Goal: Task Accomplishment & Management: Manage account settings

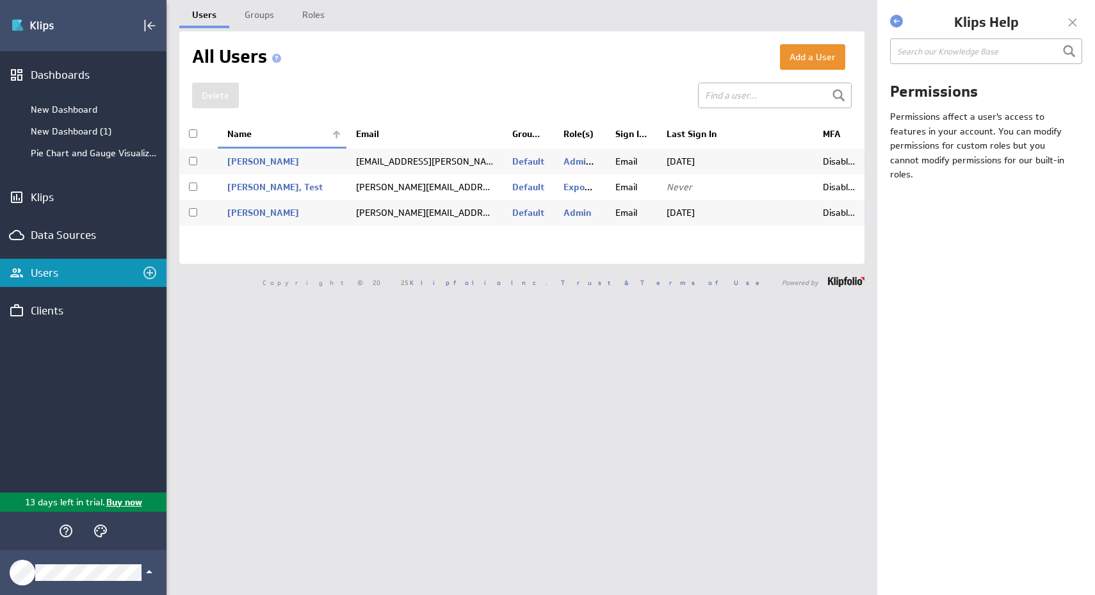
click at [386, 190] on td "s.arnold.schneider@gmail.com" at bounding box center [424, 187] width 156 height 26
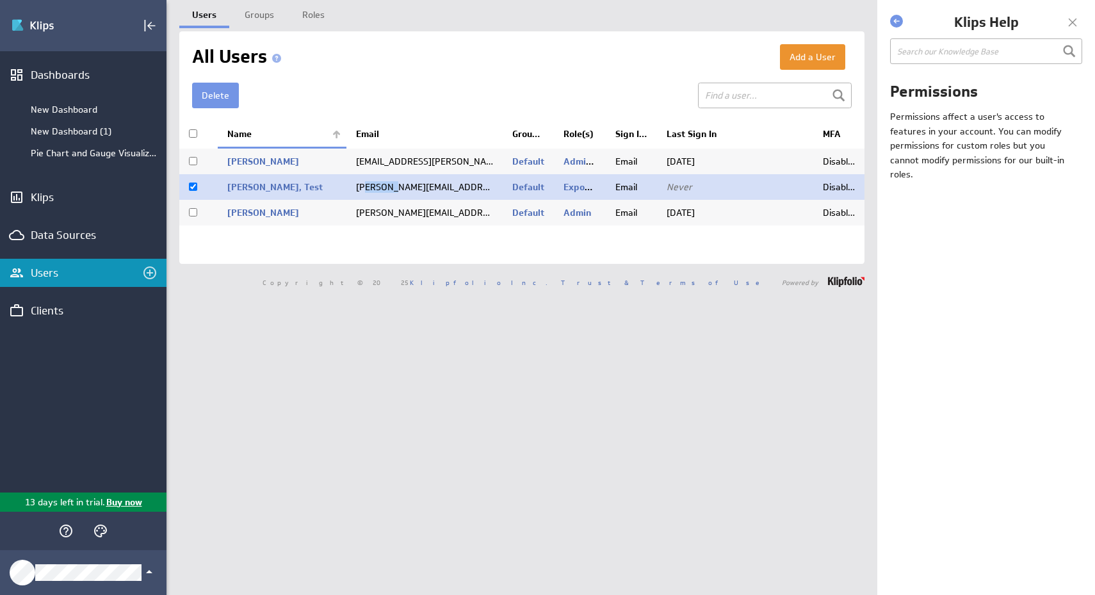
click at [386, 190] on td "s.arnold.schneider@gmail.com" at bounding box center [424, 187] width 156 height 26
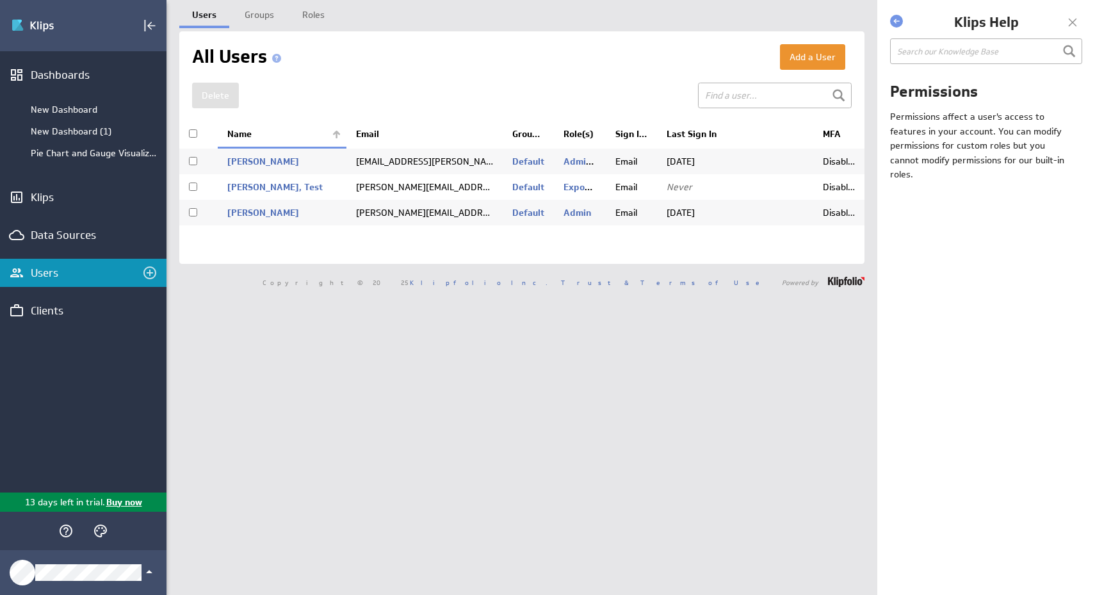
click at [361, 190] on td "s.arnold.schneider@gmail.com" at bounding box center [424, 187] width 156 height 26
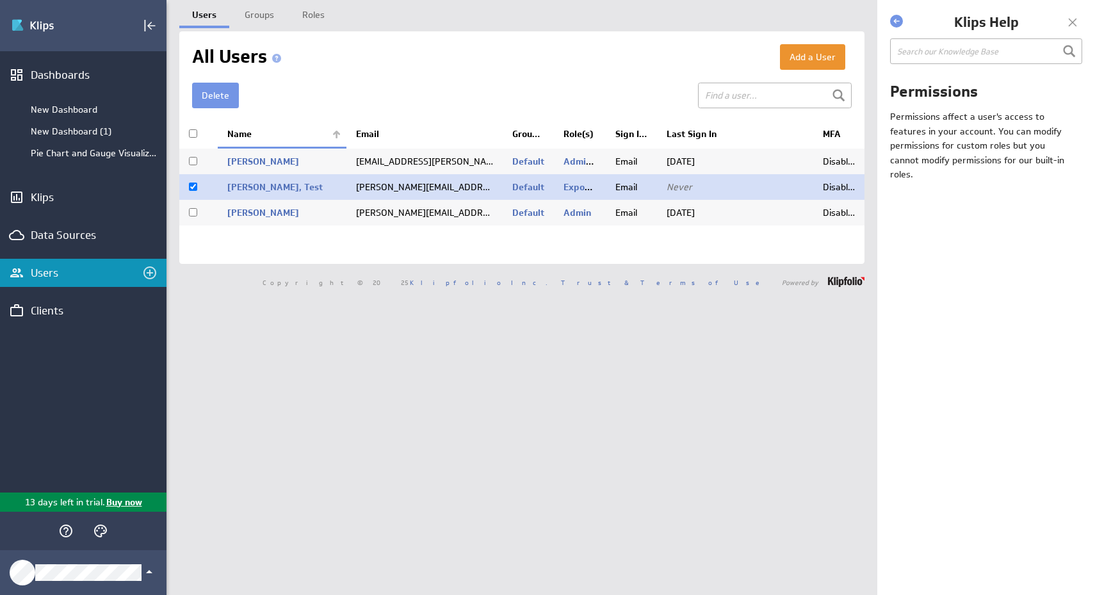
click at [355, 188] on td "s.arnold.schneider@gmail.com" at bounding box center [424, 187] width 156 height 26
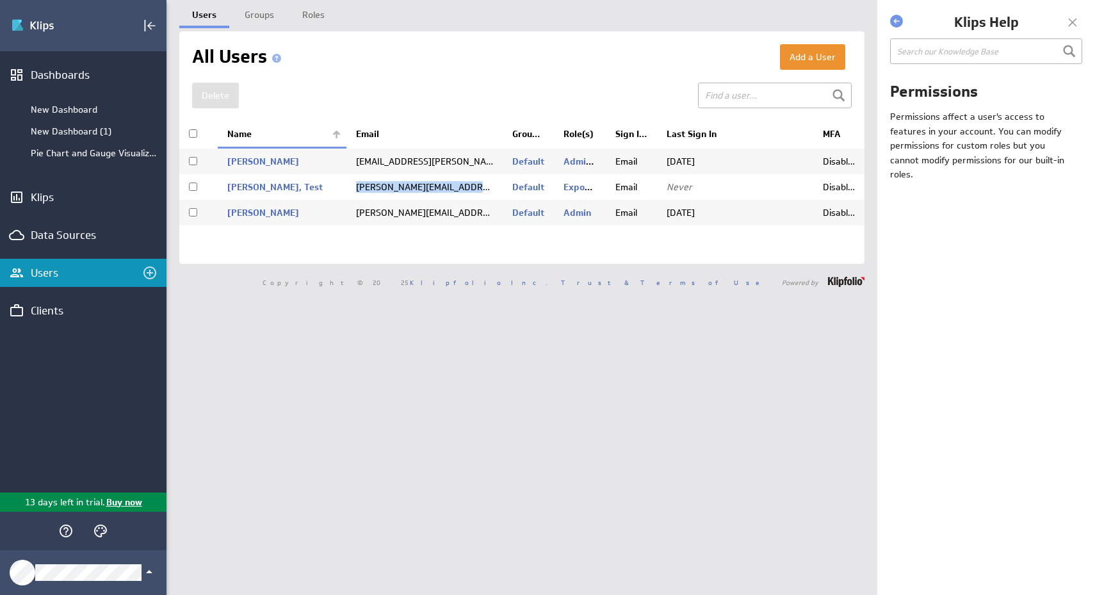
drag, startPoint x: 355, startPoint y: 188, endPoint x: 487, endPoint y: 191, distance: 132.0
click at [487, 191] on td "s.arnold.schneider@gmail.com" at bounding box center [424, 187] width 156 height 26
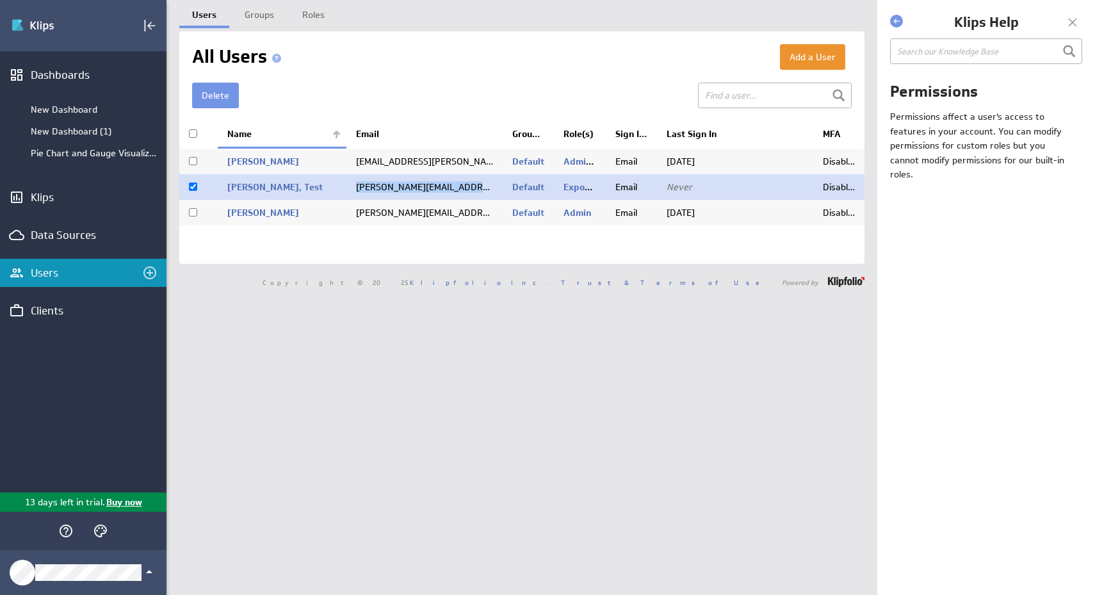
copy td "s.arnold.schneider@gmail.com"
click at [458, 309] on div "Users Groups Roles Add a User" at bounding box center [521, 297] width 711 height 595
click at [626, 362] on div "Users Groups Roles Add a User" at bounding box center [521, 297] width 711 height 595
click at [194, 190] on input "checkbox" at bounding box center [193, 187] width 8 height 8
checkbox input "false"
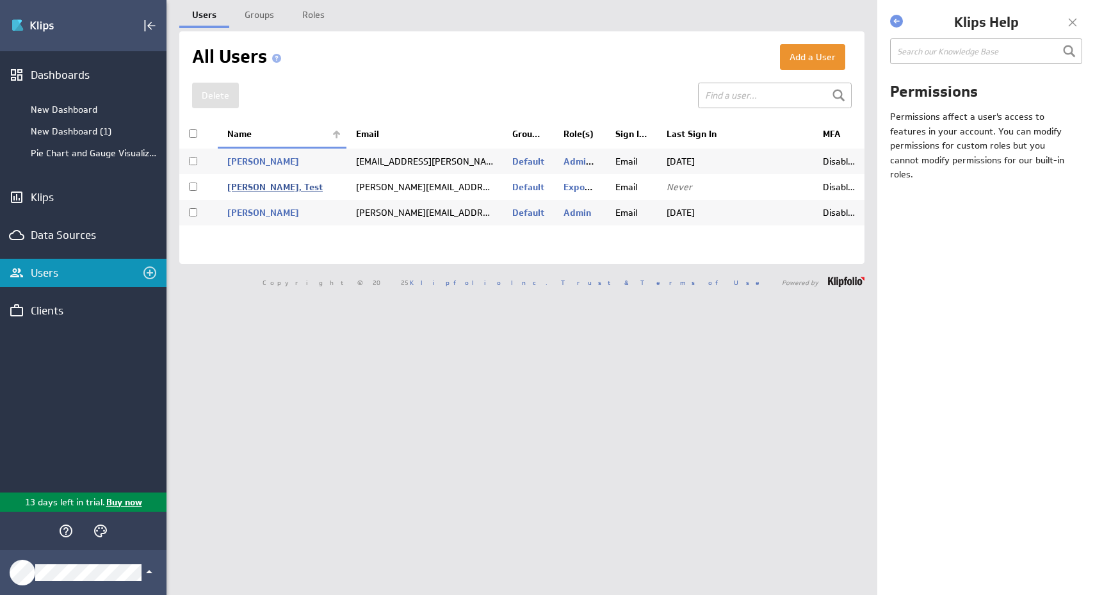
click at [240, 185] on link "Sam, Test" at bounding box center [274, 187] width 95 height 12
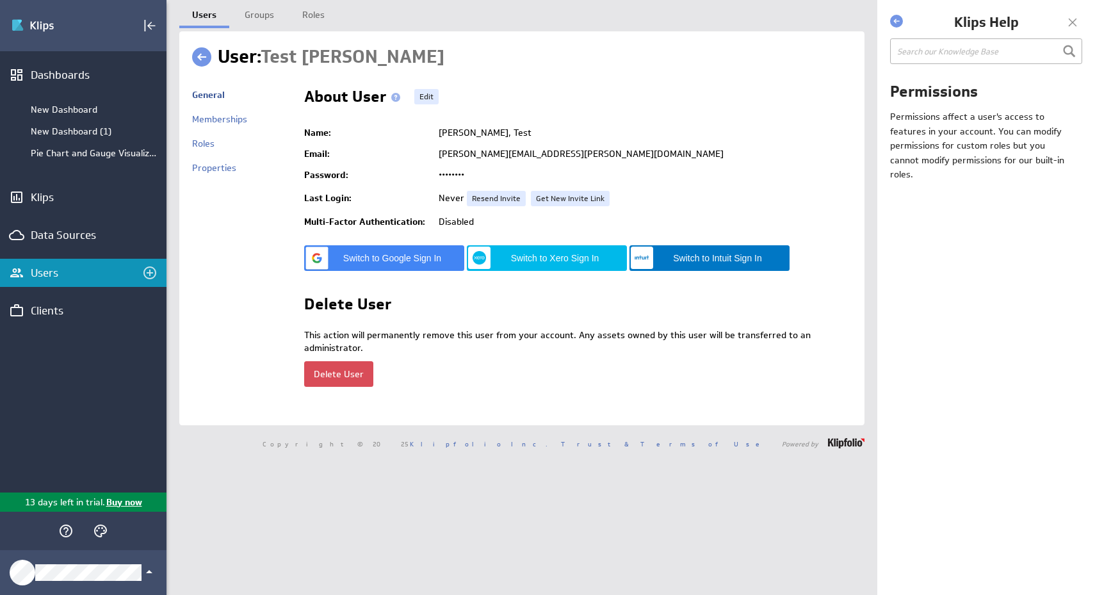
click at [330, 373] on button "Delete User" at bounding box center [338, 374] width 69 height 26
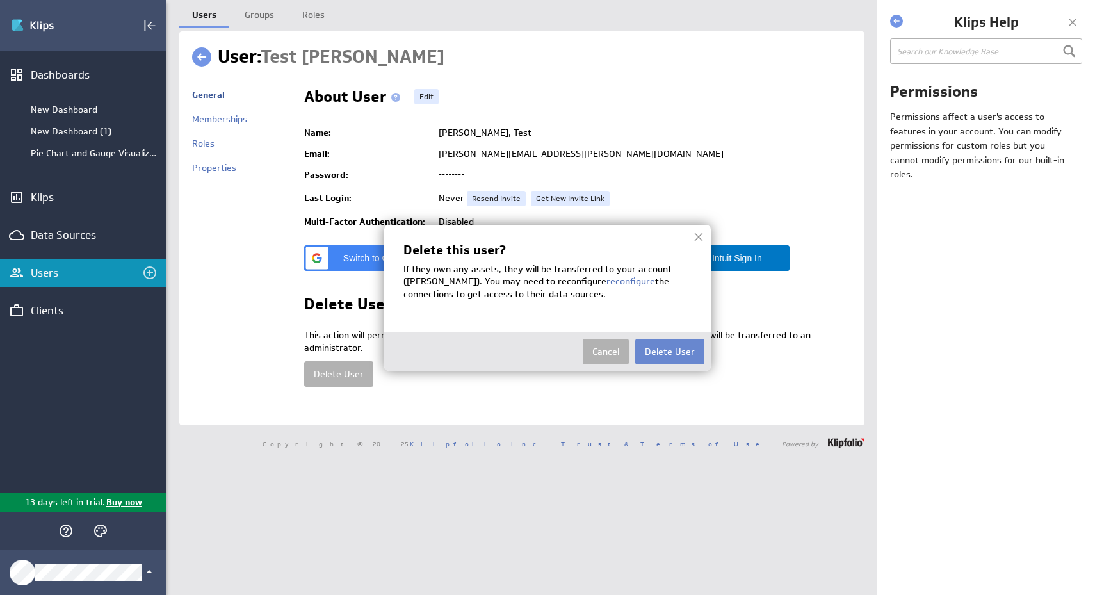
click at [665, 349] on button "Delete User" at bounding box center [669, 352] width 69 height 26
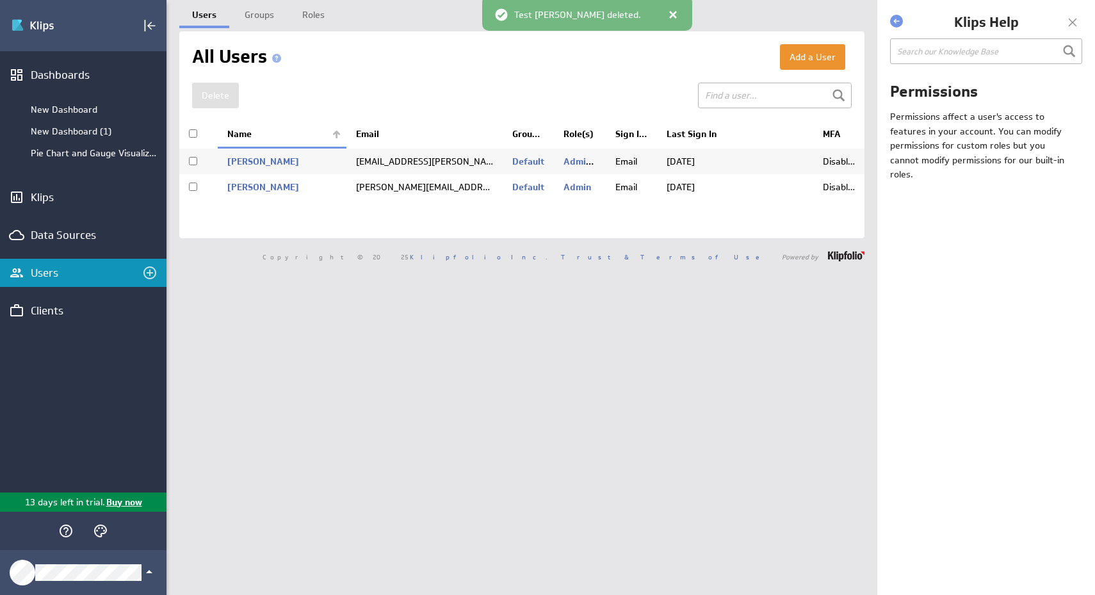
click at [512, 452] on div "Users Groups Roles Add a User" at bounding box center [521, 297] width 711 height 595
click at [365, 345] on div "Users Groups Roles Add a User" at bounding box center [521, 297] width 711 height 595
click at [300, 17] on link "Roles" at bounding box center [313, 13] width 48 height 26
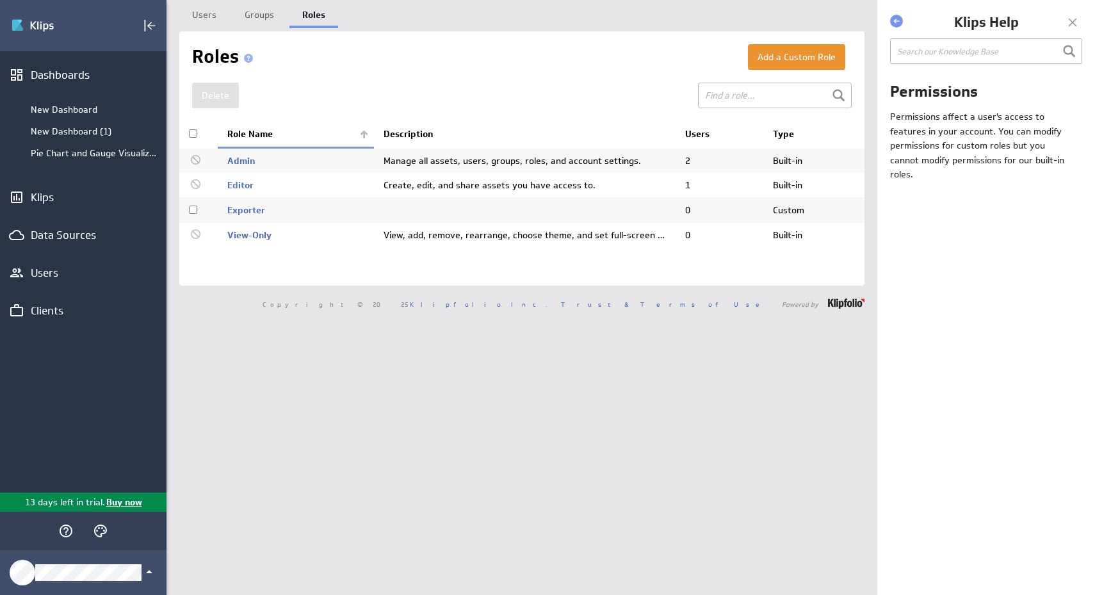
click at [191, 210] on input "checkbox" at bounding box center [193, 210] width 8 height 8
checkbox input "true"
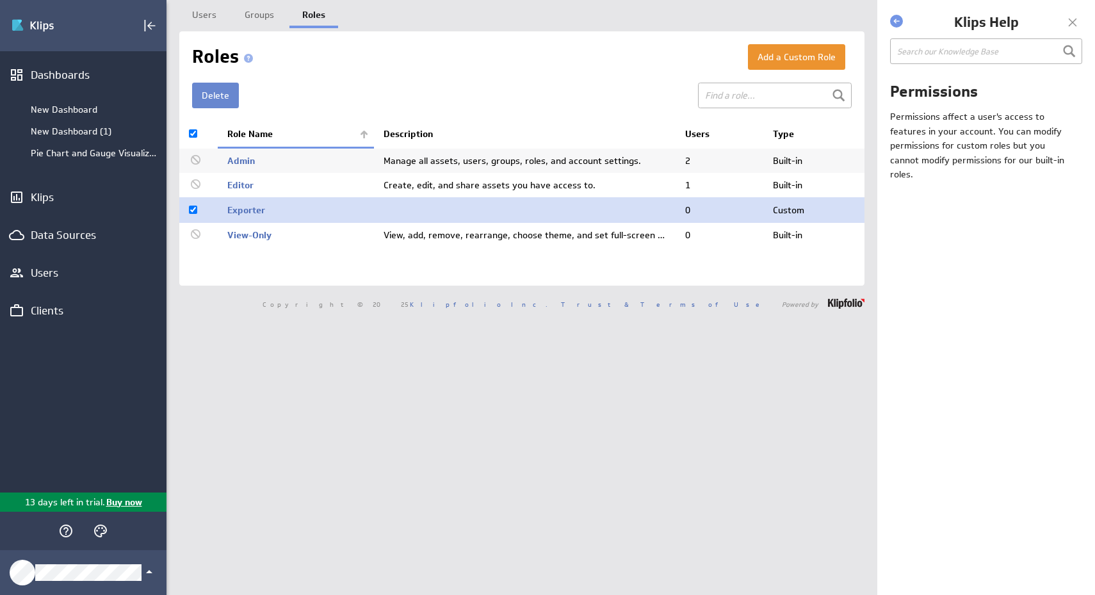
click at [208, 99] on button "Delete" at bounding box center [215, 96] width 47 height 26
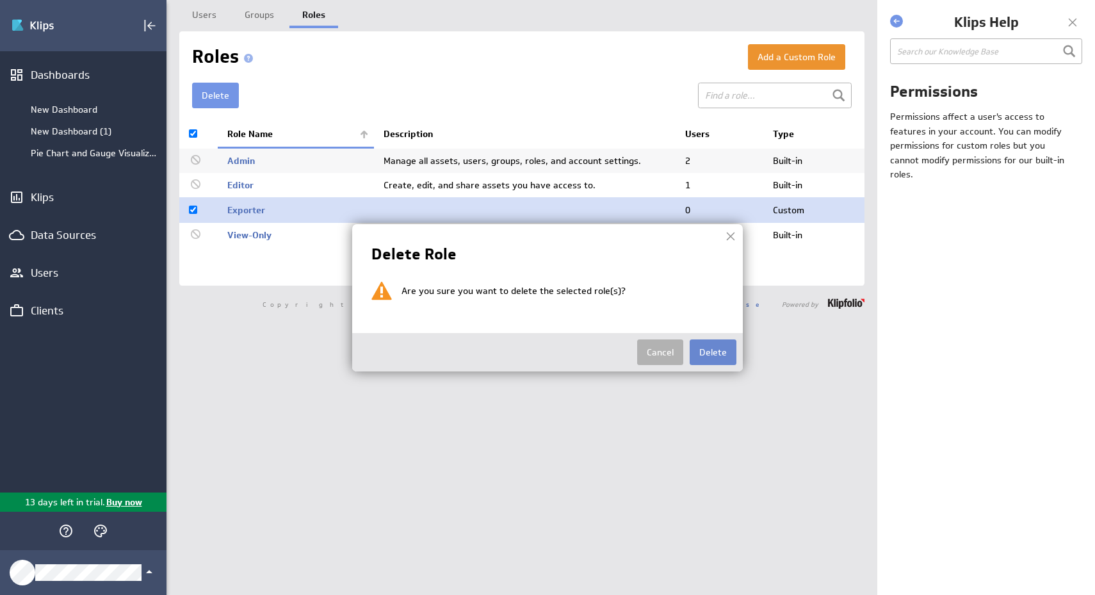
click at [719, 357] on button "Delete" at bounding box center [713, 352] width 47 height 26
checkbox input "false"
